Goal: Task Accomplishment & Management: Complete application form

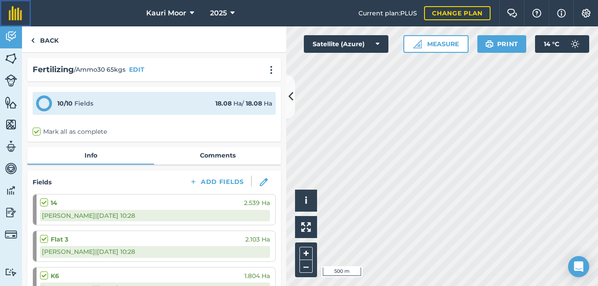
click at [9, 15] on img at bounding box center [15, 13] width 13 height 14
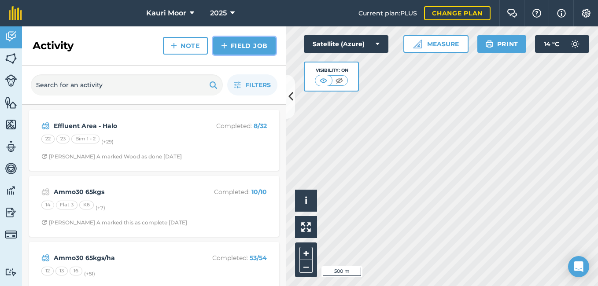
click at [235, 50] on link "Field Job" at bounding box center [244, 46] width 62 height 18
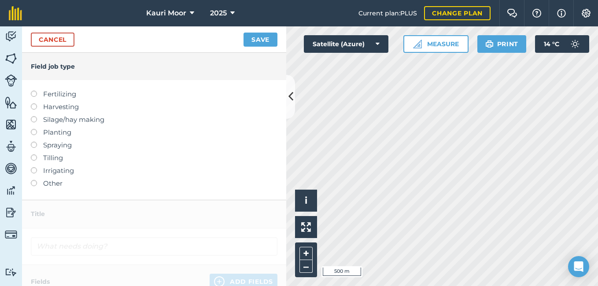
click at [31, 186] on label "Other" at bounding box center [154, 183] width 246 height 11
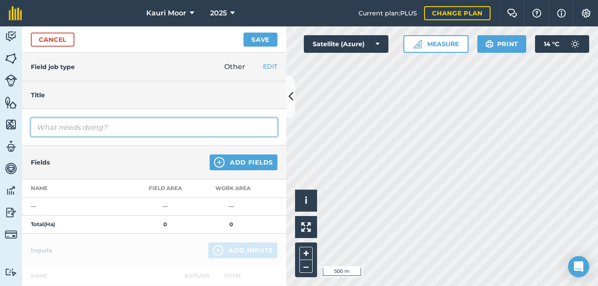
click at [59, 132] on input "text" at bounding box center [154, 127] width 246 height 18
type input "Soil Testing"
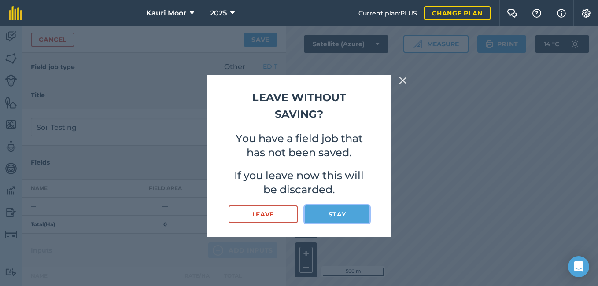
click at [340, 213] on button "Stay" at bounding box center [336, 214] width 65 height 18
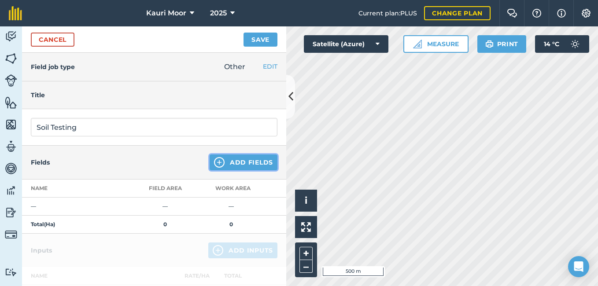
click at [224, 170] on button "Add Fields" at bounding box center [243, 162] width 68 height 16
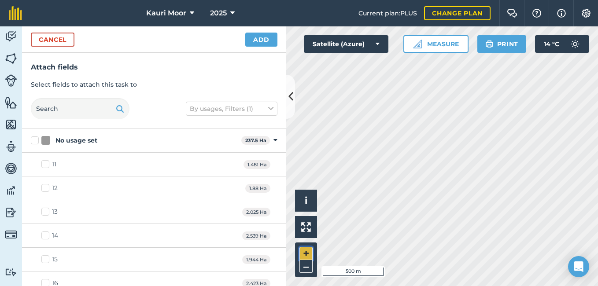
click at [308, 252] on button "+" at bounding box center [305, 253] width 13 height 13
checkbox input "true"
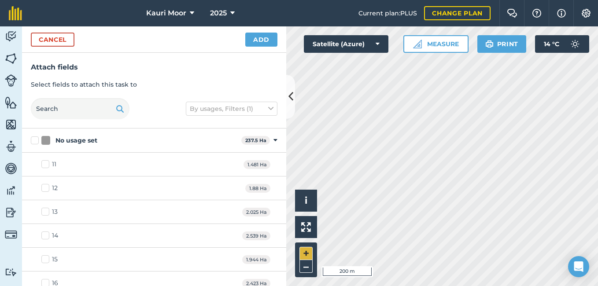
checkbox input "true"
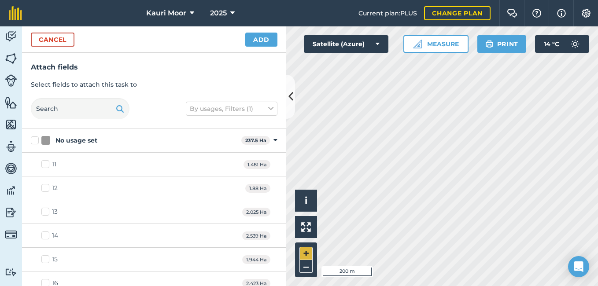
checkbox input "true"
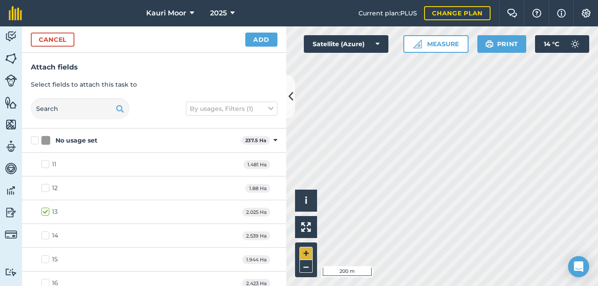
checkbox input "true"
checkbox input "false"
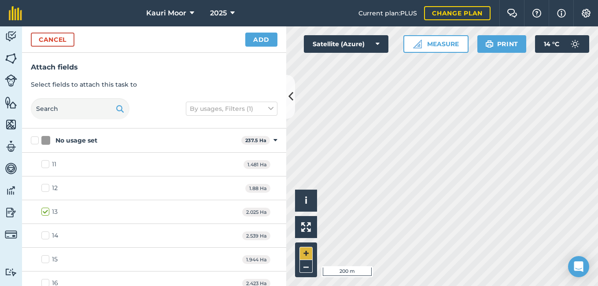
checkbox input "true"
checkbox input "false"
click at [257, 44] on button "Add" at bounding box center [261, 40] width 32 height 14
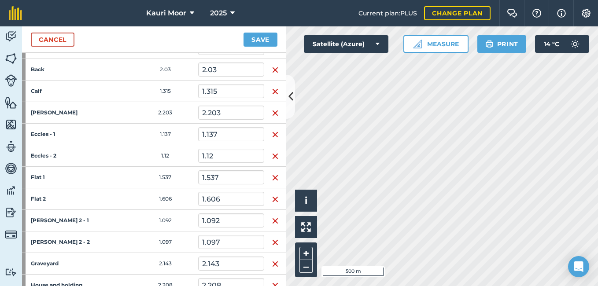
scroll to position [132, 0]
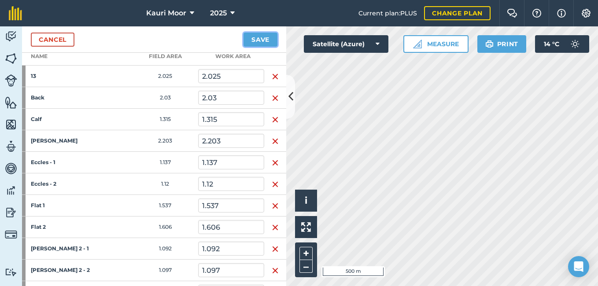
click at [260, 36] on button "Save" at bounding box center [260, 40] width 34 height 14
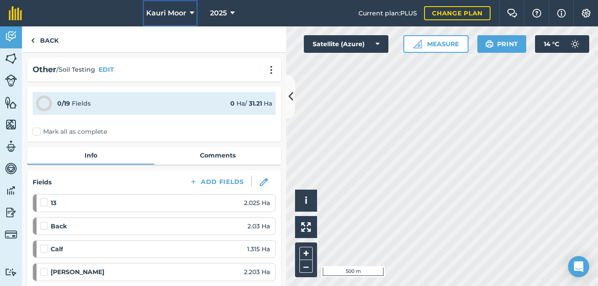
click at [183, 15] on span "Kauri Moor" at bounding box center [166, 13] width 40 height 11
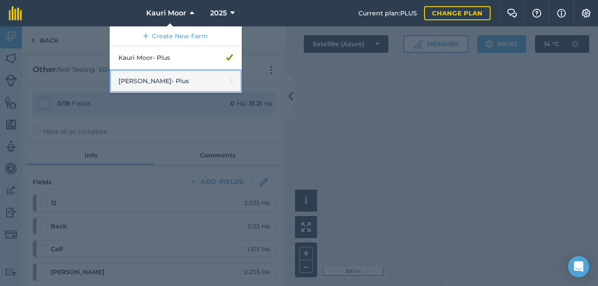
click at [153, 85] on link "Kingsbury - Plus" at bounding box center [176, 81] width 132 height 23
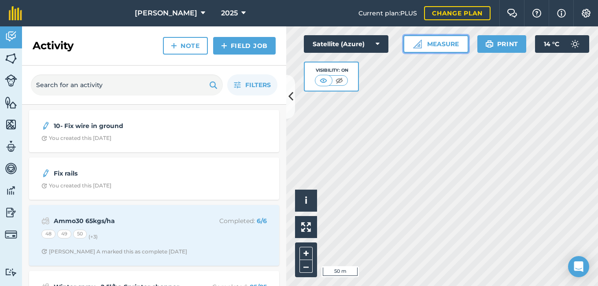
click at [420, 44] on img at bounding box center [417, 44] width 9 height 9
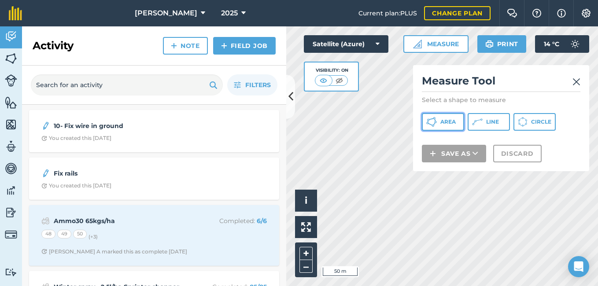
click at [453, 122] on span "Area" at bounding box center [447, 121] width 15 height 7
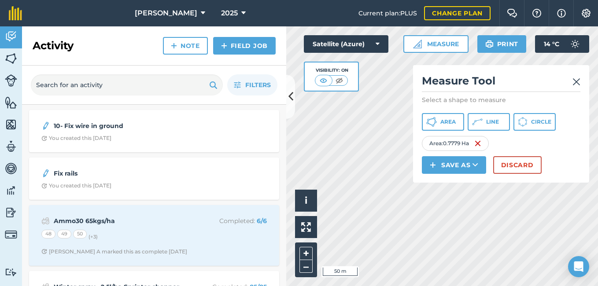
click at [576, 87] on link at bounding box center [576, 81] width 8 height 14
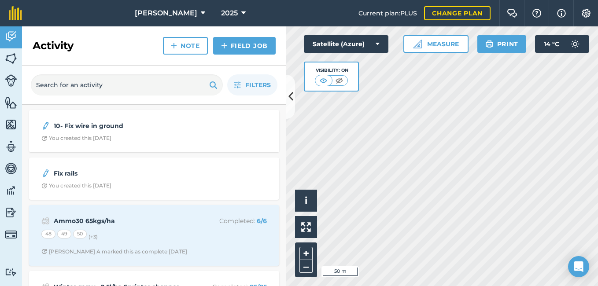
click at [458, 286] on html "Kingsbury 2025 Current plan : PLUS Change plan Farm Chat Help Info Settings Kin…" at bounding box center [299, 143] width 598 height 286
click at [324, 81] on img at bounding box center [323, 80] width 11 height 9
click at [339, 83] on img at bounding box center [339, 80] width 11 height 9
click at [322, 82] on img at bounding box center [323, 80] width 11 height 9
click at [338, 82] on img at bounding box center [339, 80] width 11 height 9
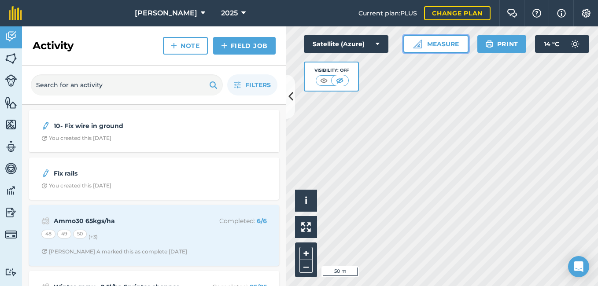
click at [432, 46] on button "Measure" at bounding box center [435, 44] width 65 height 18
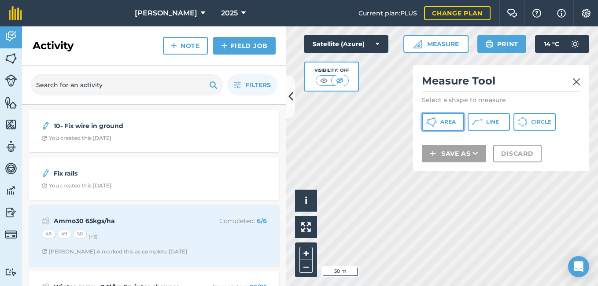
click at [439, 125] on button "Area" at bounding box center [443, 122] width 42 height 18
click at [433, 168] on div "Click to start drawing i © 2025 TomTom, Microsoft 50 m + – Satellite (Azure) Vi…" at bounding box center [442, 156] width 312 height 260
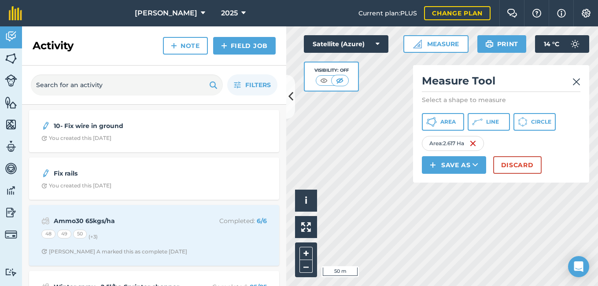
click at [573, 86] on img at bounding box center [576, 82] width 8 height 11
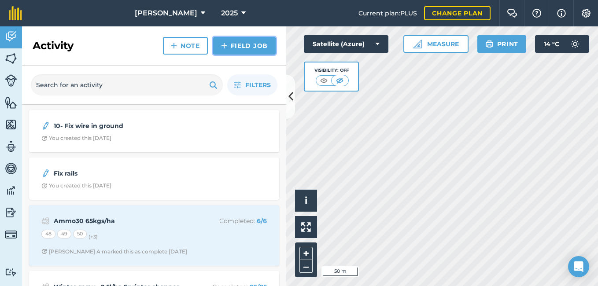
click at [230, 42] on link "Field Job" at bounding box center [244, 46] width 62 height 18
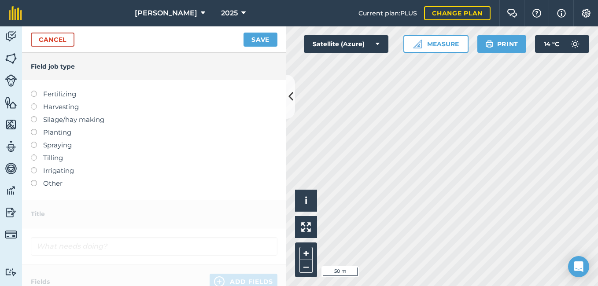
click at [34, 187] on label "Other" at bounding box center [154, 183] width 246 height 11
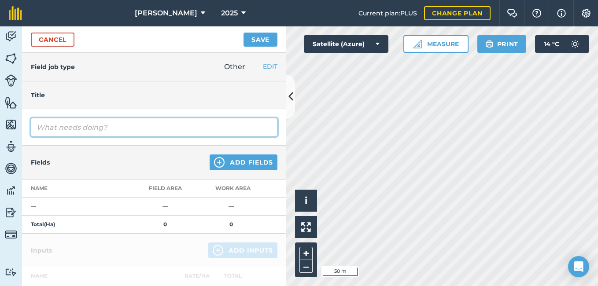
click at [62, 121] on input "text" at bounding box center [154, 127] width 246 height 18
type input "Soil Testing Maize"
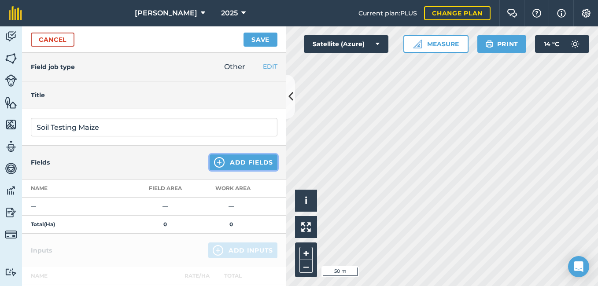
click at [224, 155] on button "Add Fields" at bounding box center [243, 162] width 68 height 16
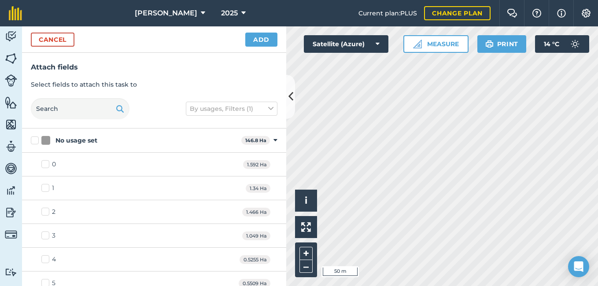
checkbox input "true"
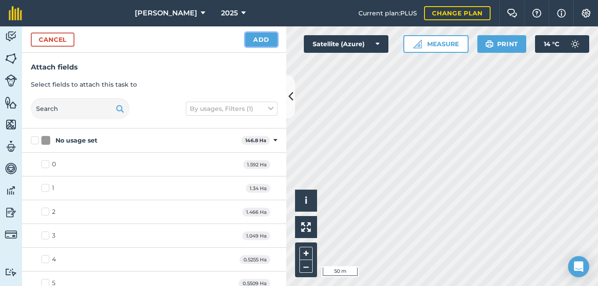
click at [253, 35] on button "Add" at bounding box center [261, 40] width 32 height 14
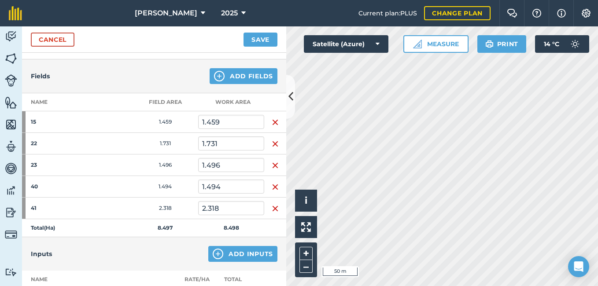
scroll to position [88, 0]
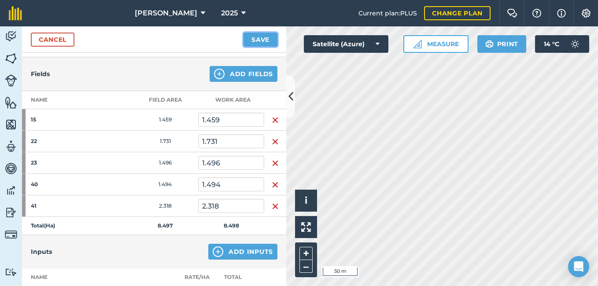
click at [250, 43] on button "Save" at bounding box center [260, 40] width 34 height 14
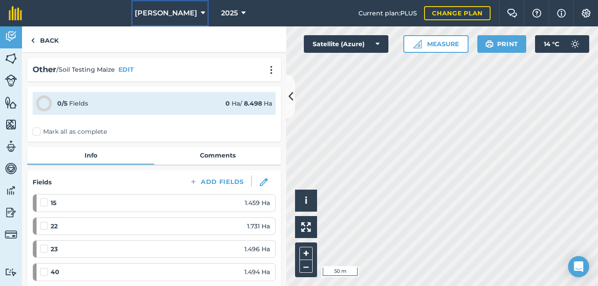
click at [185, 15] on button "Kingsbury" at bounding box center [169, 13] width 77 height 26
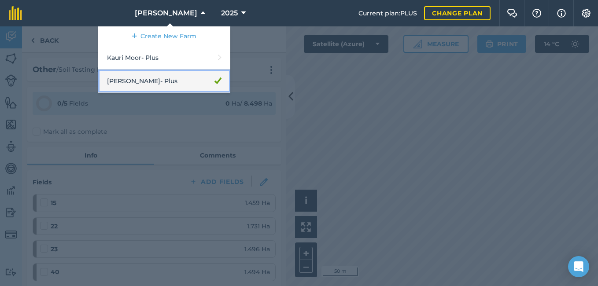
click at [161, 86] on link "Kingsbury - Plus" at bounding box center [164, 81] width 132 height 23
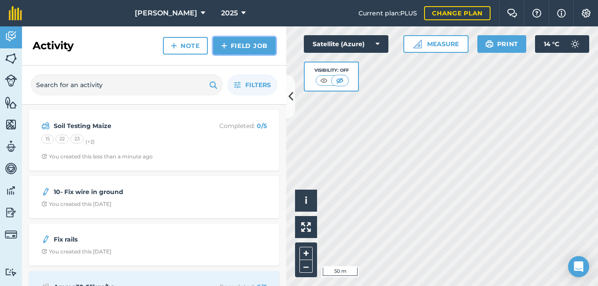
click at [238, 45] on link "Field Job" at bounding box center [244, 46] width 62 height 18
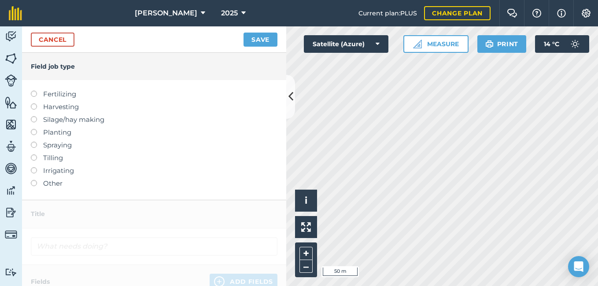
click at [33, 187] on label "Other" at bounding box center [154, 183] width 246 height 11
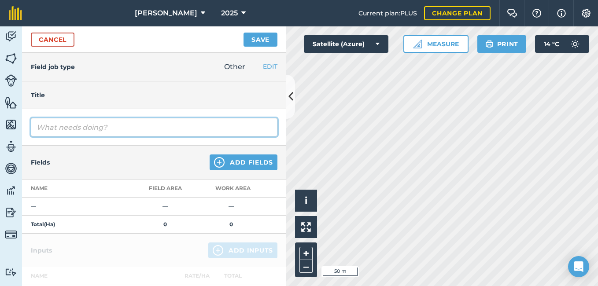
click at [73, 129] on input "text" at bounding box center [154, 127] width 246 height 18
type input "Soil Testing Chicory"
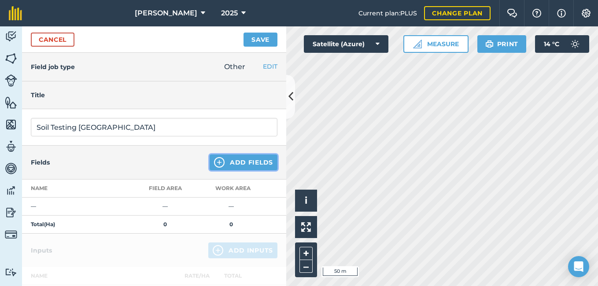
click at [216, 164] on img at bounding box center [219, 162] width 11 height 11
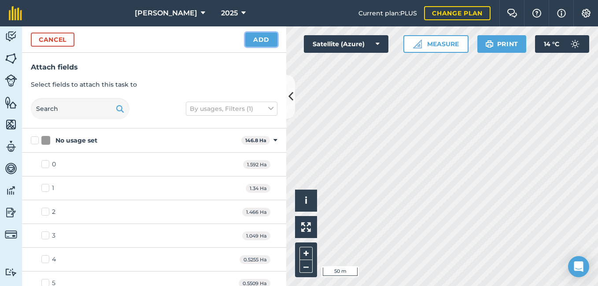
click at [264, 39] on button "Add" at bounding box center [261, 40] width 32 height 14
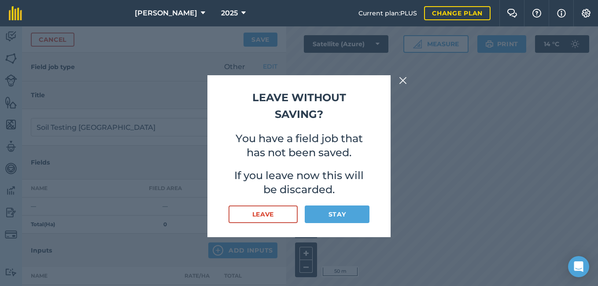
click at [398, 81] on button at bounding box center [402, 80] width 11 height 11
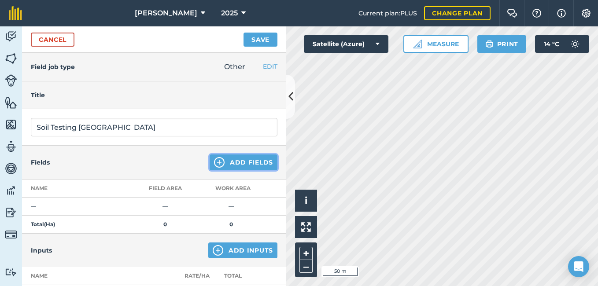
click at [239, 158] on button "Add Fields" at bounding box center [243, 162] width 68 height 16
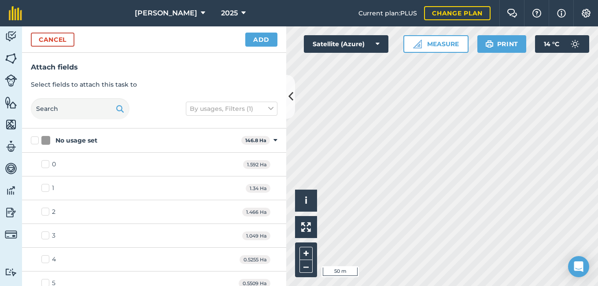
checkbox input "true"
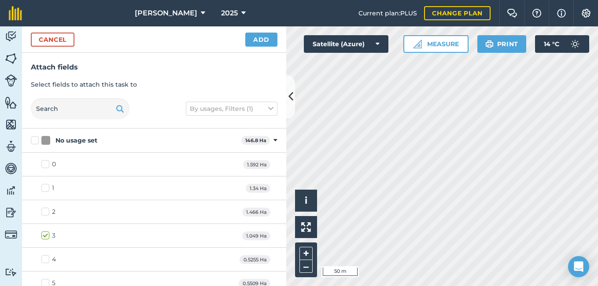
checkbox input "true"
click at [313, 263] on div "Click to start drawing i © 2025 TomTom, Microsoft 50 m + –" at bounding box center [442, 156] width 312 height 260
checkbox input "true"
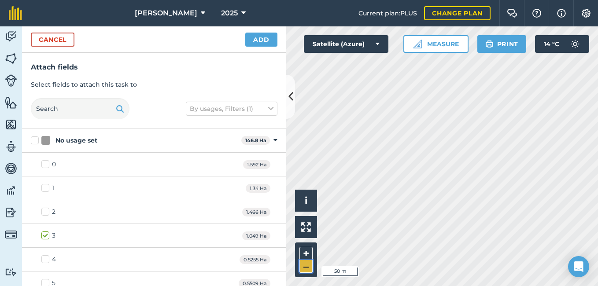
click at [302, 267] on button "–" at bounding box center [305, 266] width 13 height 13
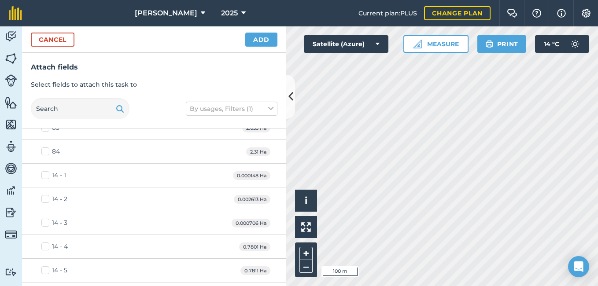
scroll to position [1958, 0]
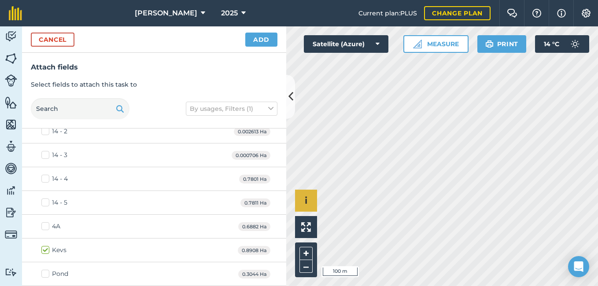
checkbox input "true"
click at [256, 41] on button "Add" at bounding box center [261, 40] width 32 height 14
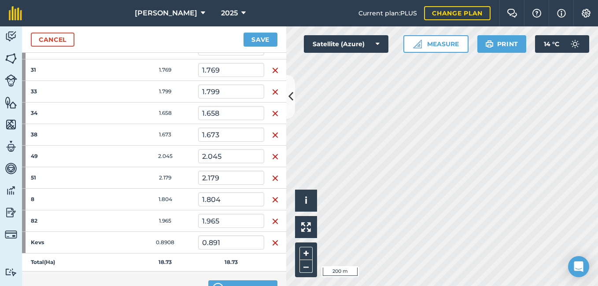
scroll to position [197, 0]
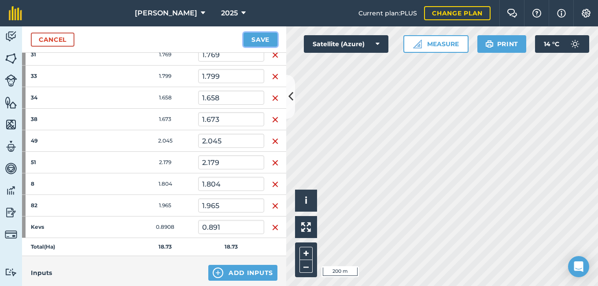
click at [263, 37] on button "Save" at bounding box center [260, 40] width 34 height 14
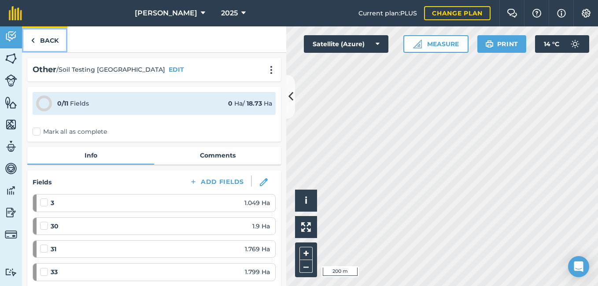
click at [44, 44] on link "Back" at bounding box center [44, 39] width 45 height 26
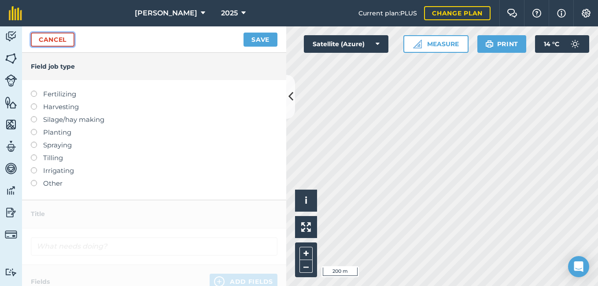
click at [67, 42] on link "Cancel" at bounding box center [53, 40] width 44 height 14
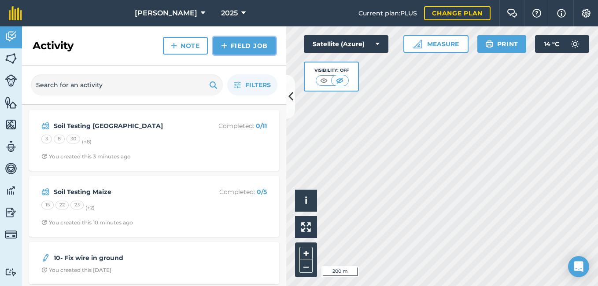
click at [220, 51] on link "Field Job" at bounding box center [244, 46] width 62 height 18
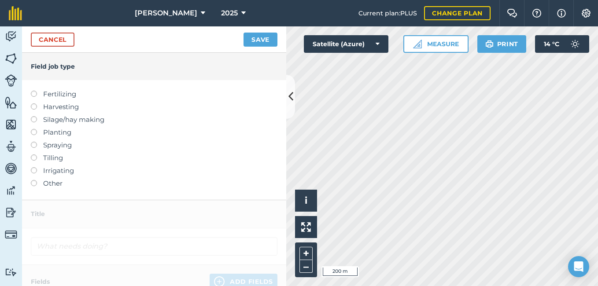
click at [36, 180] on label at bounding box center [37, 180] width 12 height 0
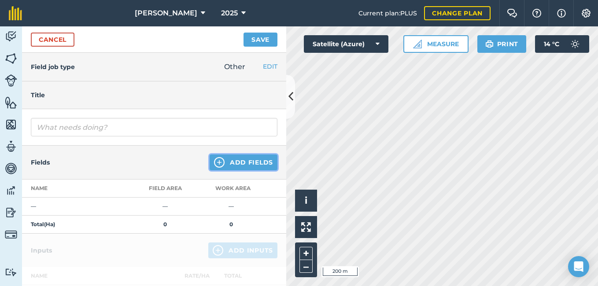
click at [243, 164] on button "Add Fields" at bounding box center [243, 162] width 68 height 16
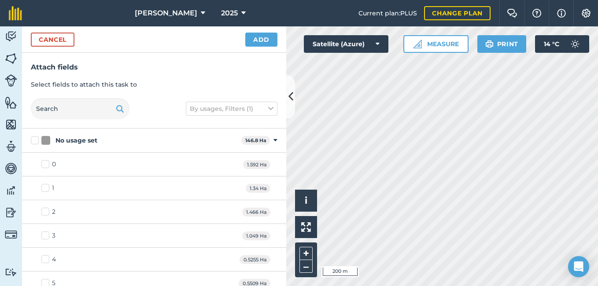
checkbox input "true"
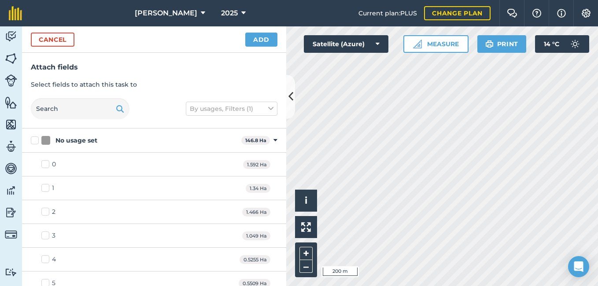
checkbox input "true"
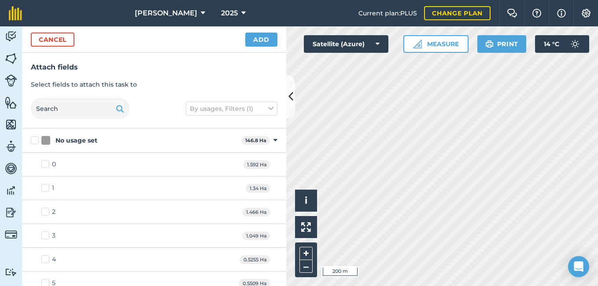
checkbox input "true"
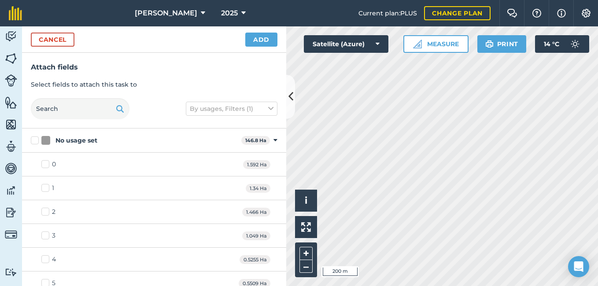
checkbox input "true"
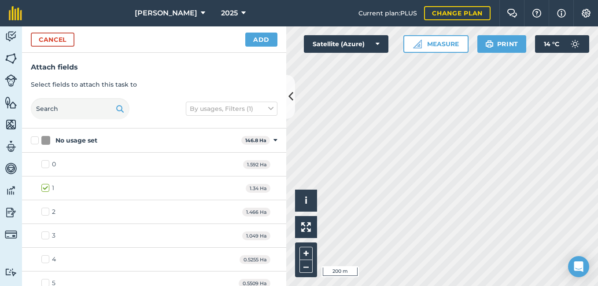
checkbox input "true"
checkbox input "false"
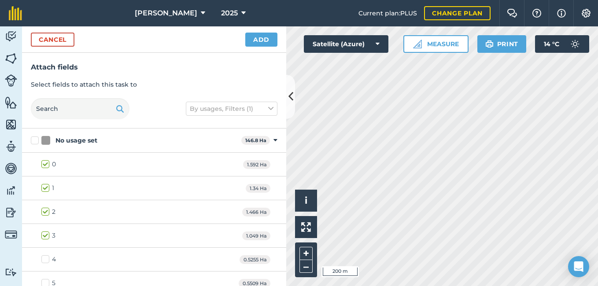
checkbox input "true"
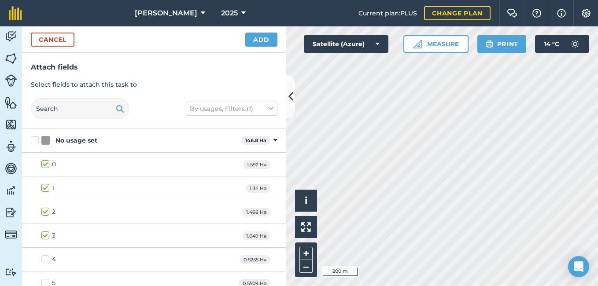
checkbox input "true"
click at [268, 41] on button "Add" at bounding box center [261, 40] width 32 height 14
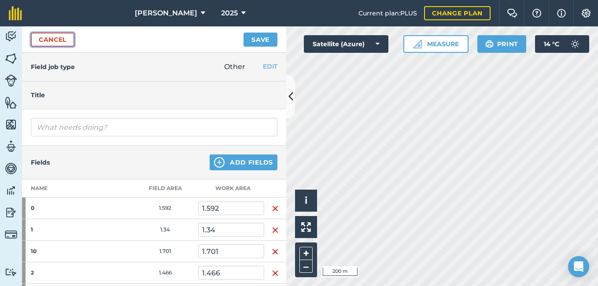
click at [44, 38] on link "Cancel" at bounding box center [53, 40] width 44 height 14
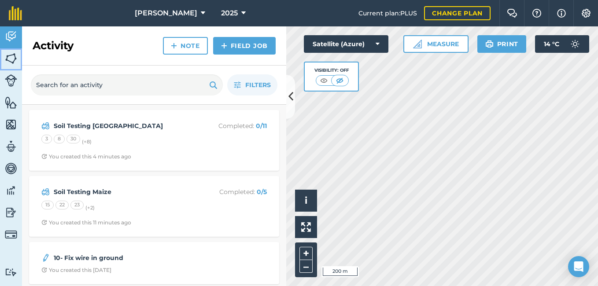
click at [9, 63] on img at bounding box center [11, 58] width 12 height 13
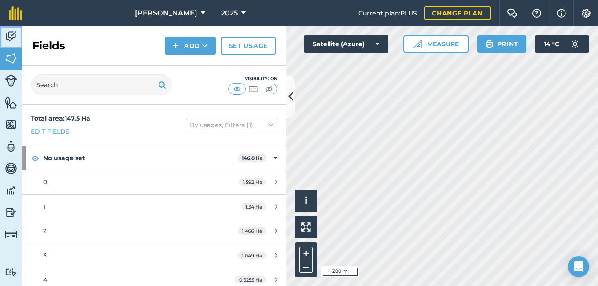
click at [15, 36] on img at bounding box center [11, 36] width 12 height 13
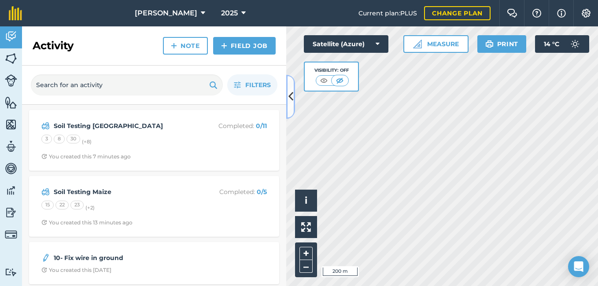
click at [290, 104] on icon at bounding box center [290, 96] width 5 height 15
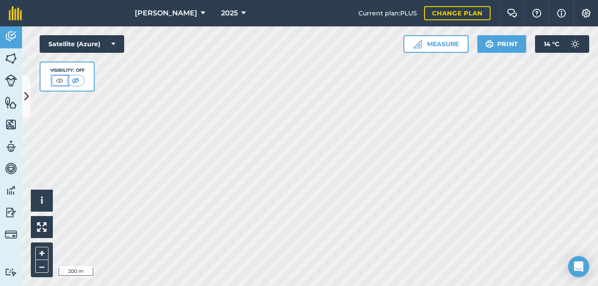
click at [65, 84] on img at bounding box center [59, 80] width 11 height 9
click at [74, 80] on img at bounding box center [75, 80] width 11 height 9
click at [47, 234] on button at bounding box center [42, 227] width 22 height 22
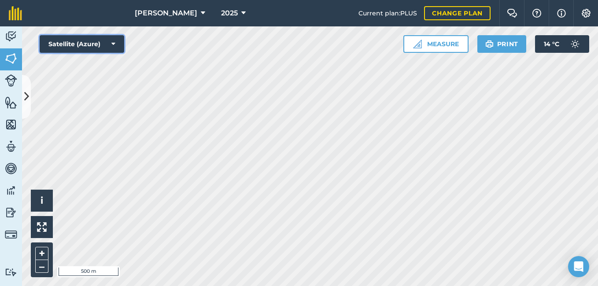
click at [111, 49] on button "Satellite (Azure)" at bounding box center [82, 44] width 84 height 18
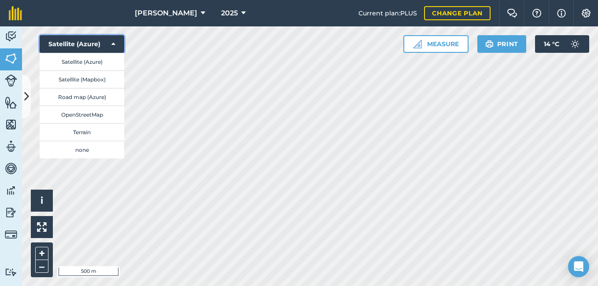
click at [111, 49] on button "Satellite (Azure)" at bounding box center [82, 44] width 84 height 18
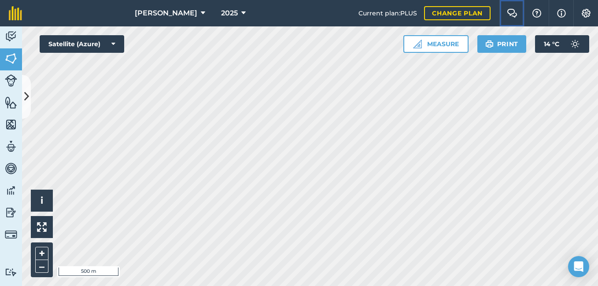
click at [516, 12] on img at bounding box center [511, 13] width 11 height 9
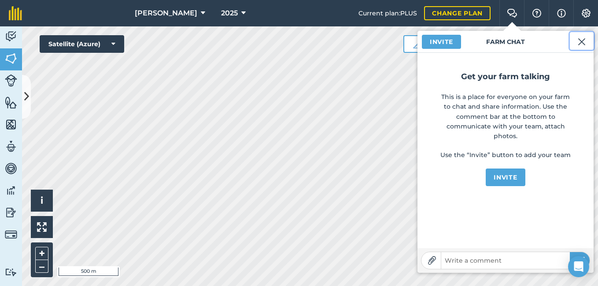
click at [583, 43] on img at bounding box center [581, 42] width 8 height 11
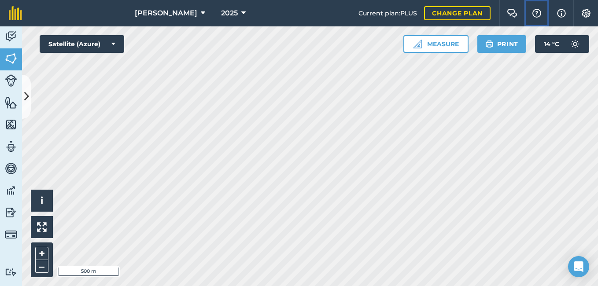
click at [533, 8] on button "Help" at bounding box center [536, 13] width 25 height 26
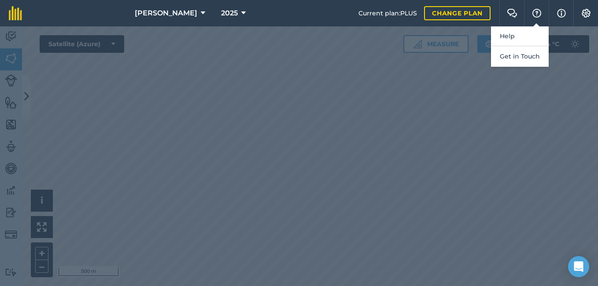
click at [558, 118] on div at bounding box center [299, 156] width 598 height 260
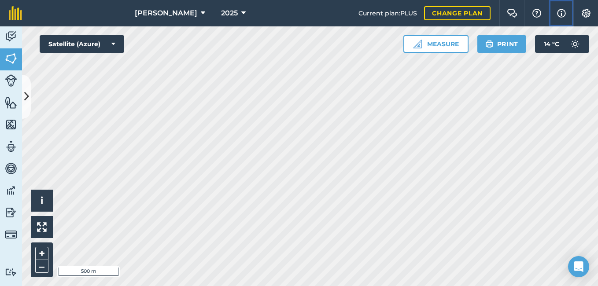
click at [559, 12] on img at bounding box center [561, 13] width 9 height 11
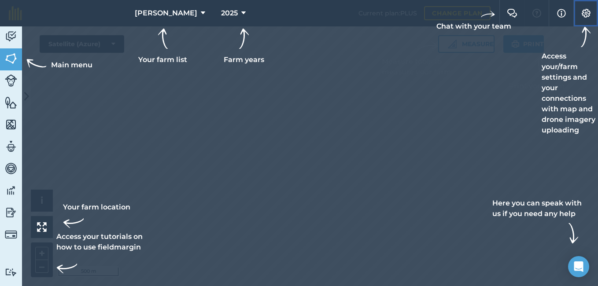
click at [584, 12] on img at bounding box center [585, 13] width 11 height 9
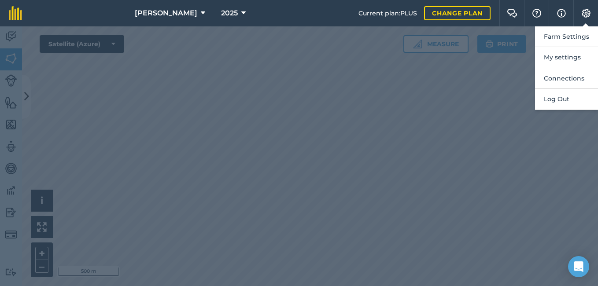
click at [497, 155] on div at bounding box center [299, 156] width 598 height 260
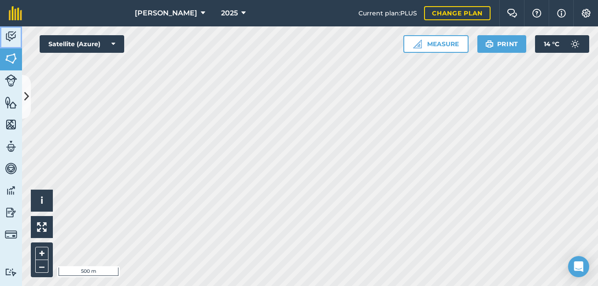
click at [14, 37] on img at bounding box center [11, 36] width 12 height 13
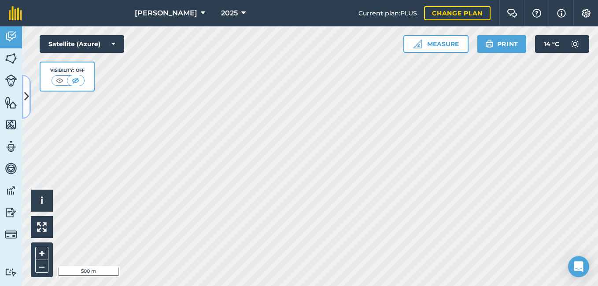
click at [27, 99] on icon at bounding box center [26, 96] width 5 height 15
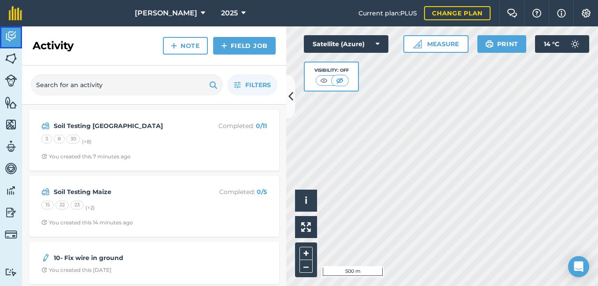
click at [10, 32] on img at bounding box center [11, 36] width 12 height 13
click at [9, 65] on img at bounding box center [11, 58] width 12 height 13
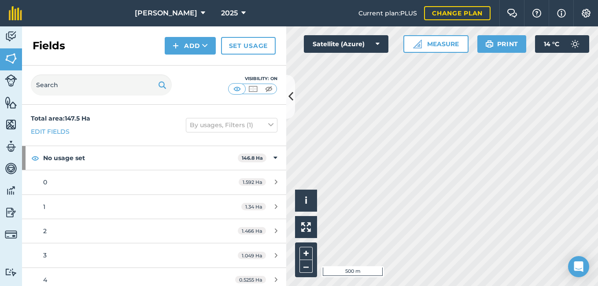
click at [279, 125] on div "Total area : 147.5 Ha Edit fields By usages, Filters (1)" at bounding box center [154, 125] width 264 height 41
click at [290, 101] on icon at bounding box center [290, 96] width 5 height 15
